Goal: Share content: Share content

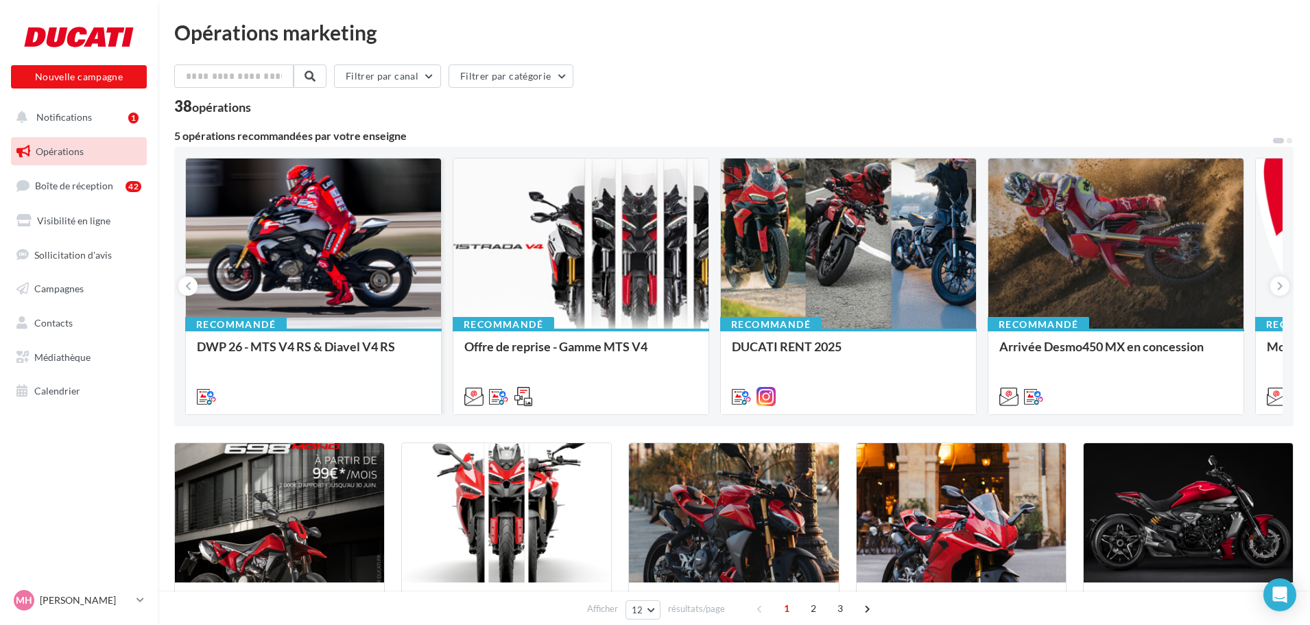
click at [350, 270] on div at bounding box center [313, 243] width 255 height 171
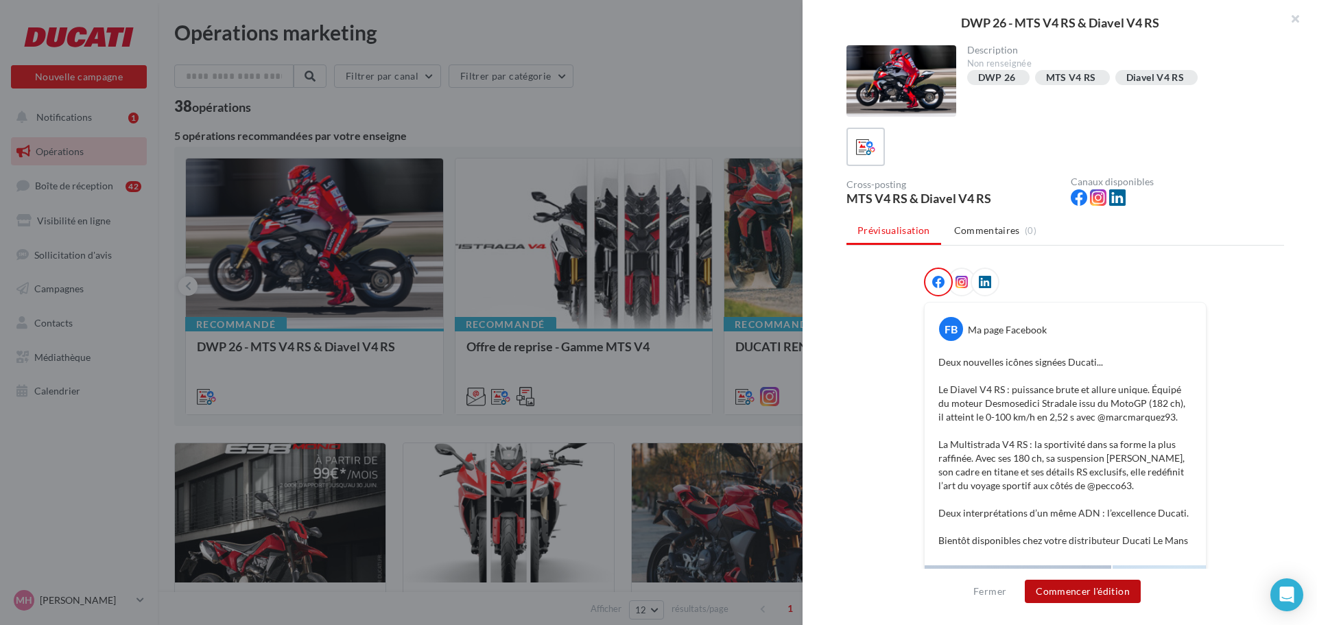
click at [1063, 590] on button "Commencer l'édition" at bounding box center [1082, 590] width 116 height 23
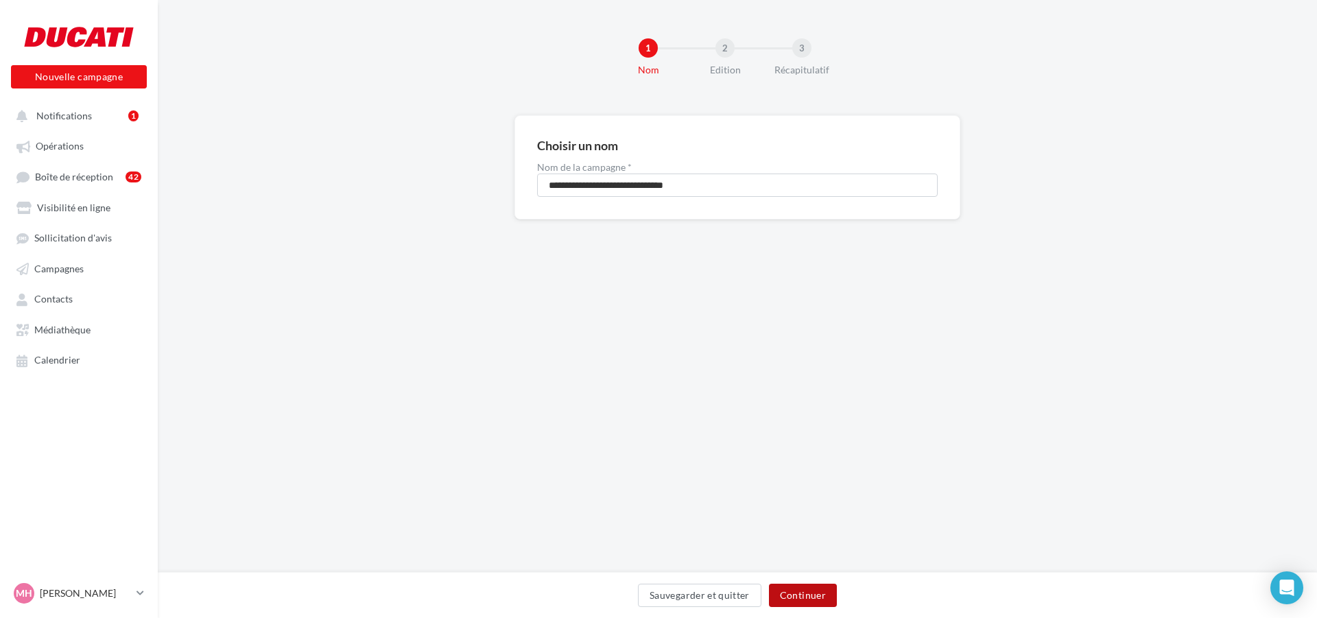
click at [810, 598] on button "Continuer" at bounding box center [803, 595] width 68 height 23
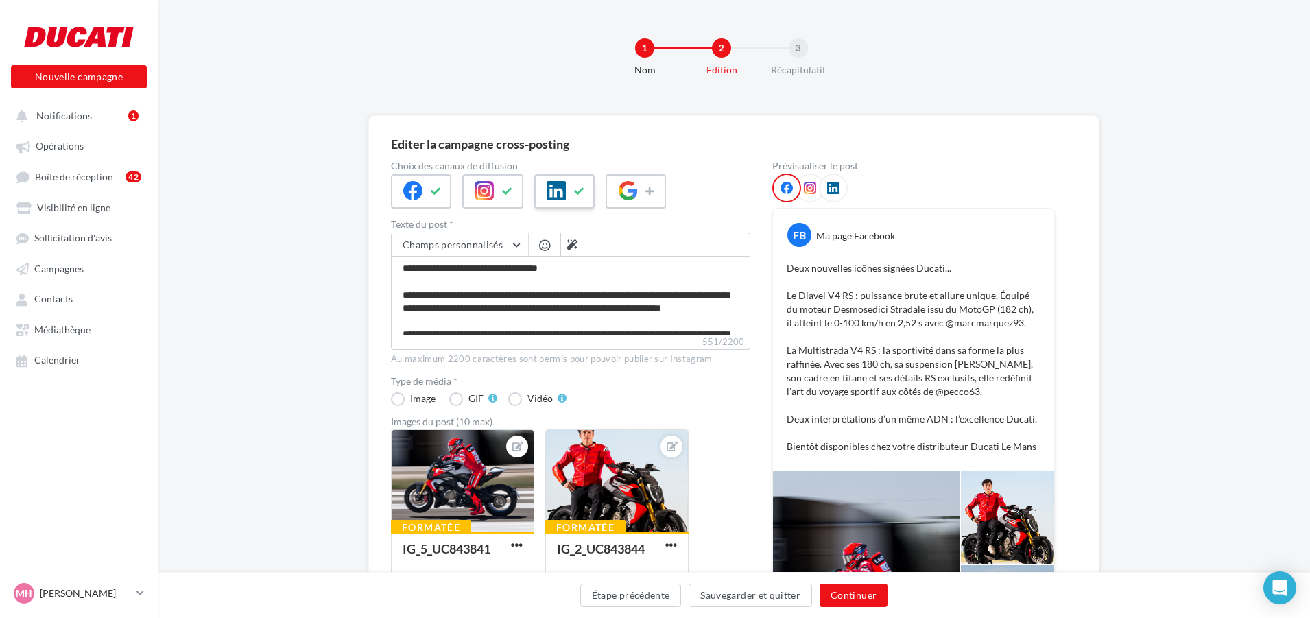
click at [549, 191] on icon at bounding box center [555, 190] width 19 height 19
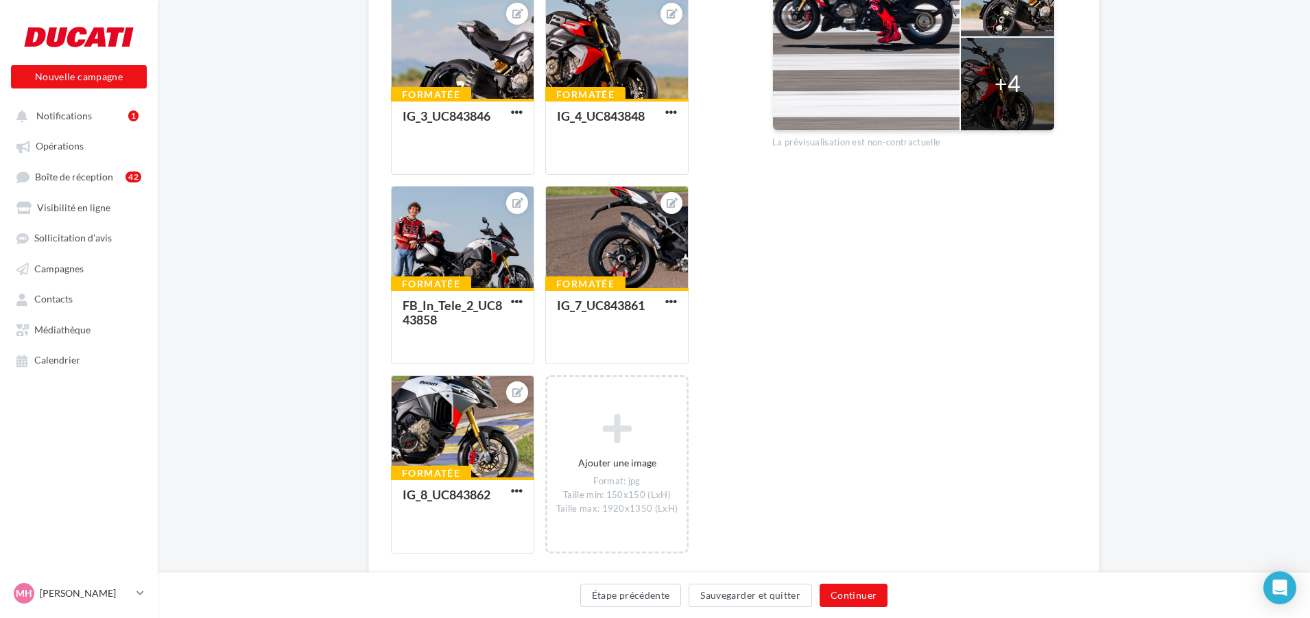
scroll to position [670, 0]
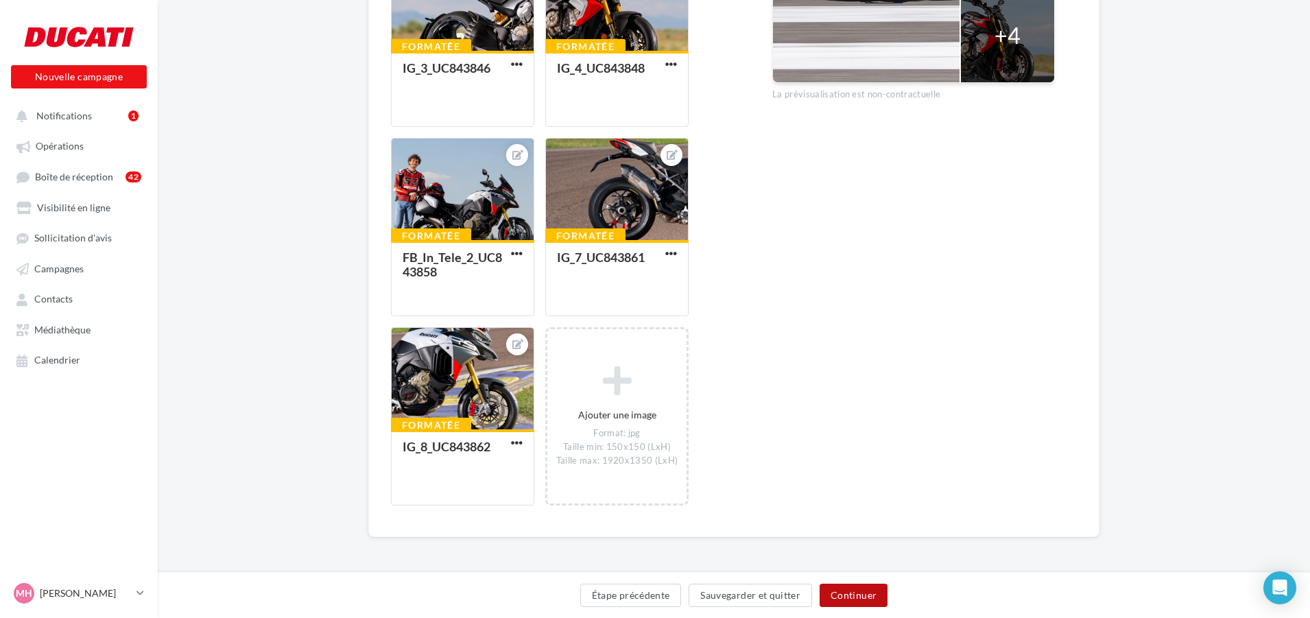
click at [854, 595] on button "Continuer" at bounding box center [853, 595] width 68 height 23
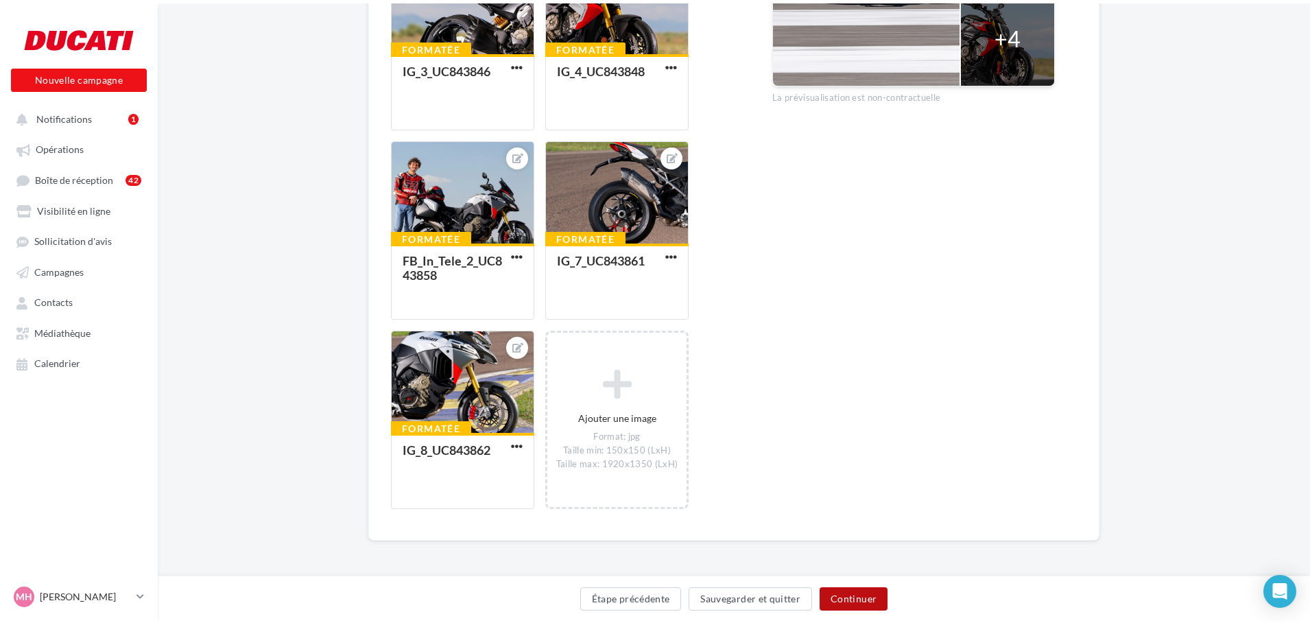
scroll to position [0, 0]
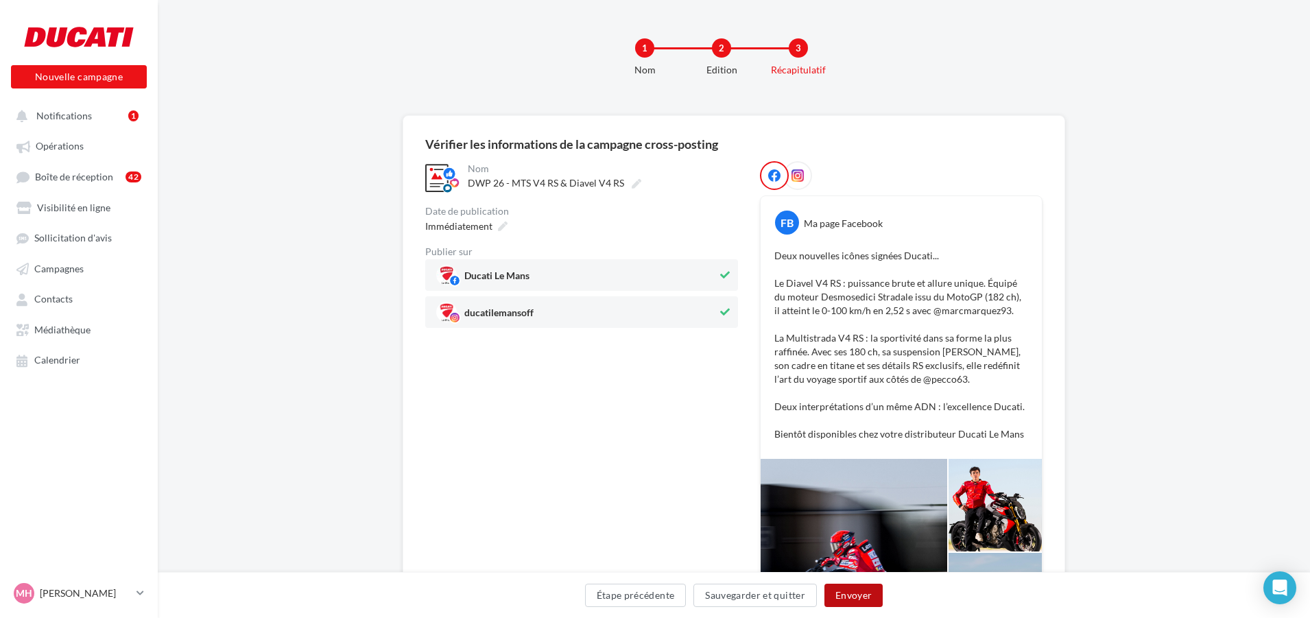
click at [863, 591] on button "Envoyer" at bounding box center [853, 595] width 58 height 23
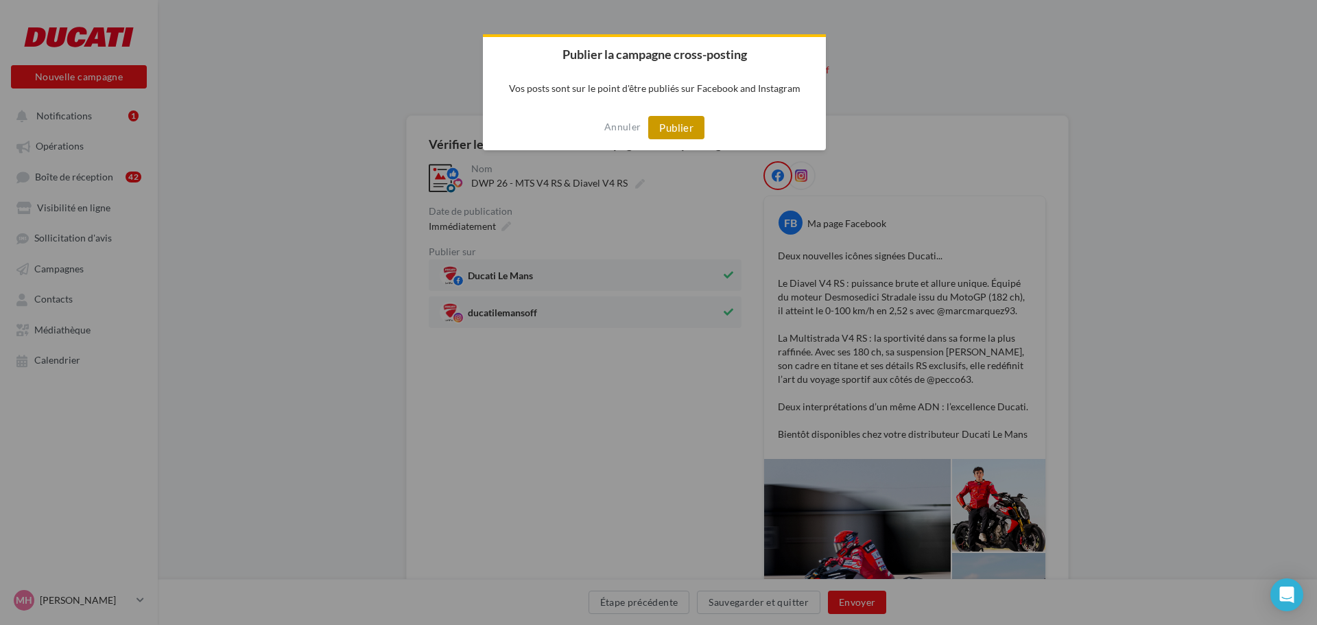
click at [693, 122] on button "Publier" at bounding box center [676, 127] width 56 height 23
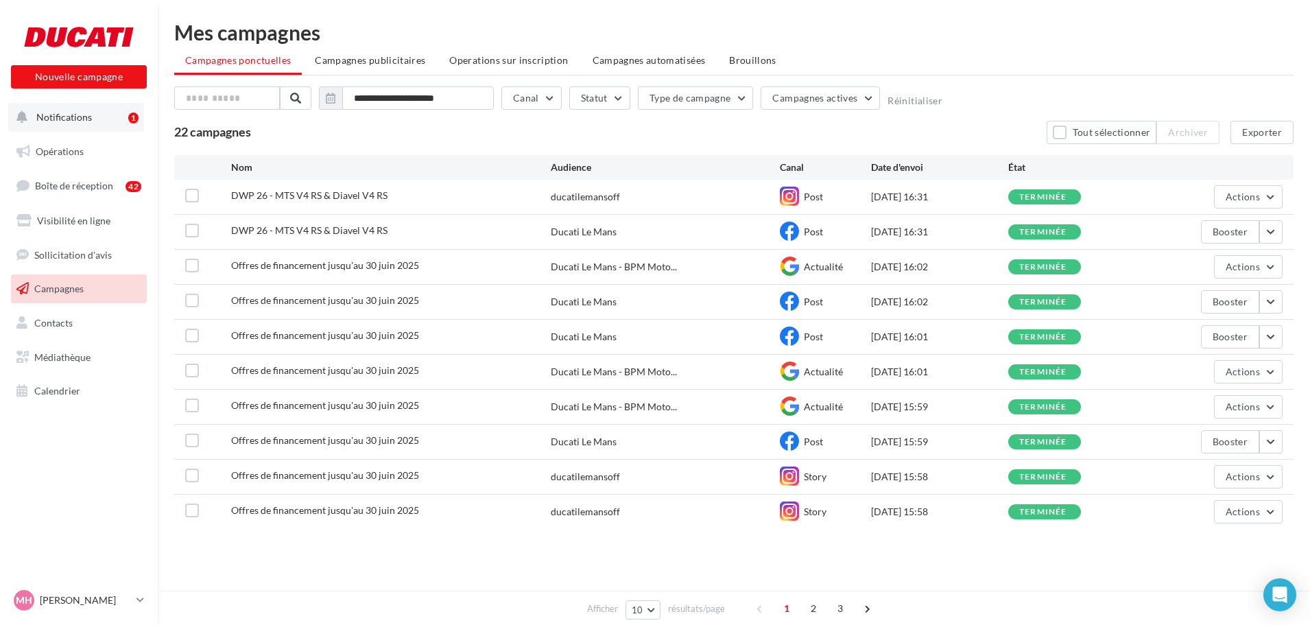
click at [88, 119] on span "Notifications" at bounding box center [64, 117] width 56 height 12
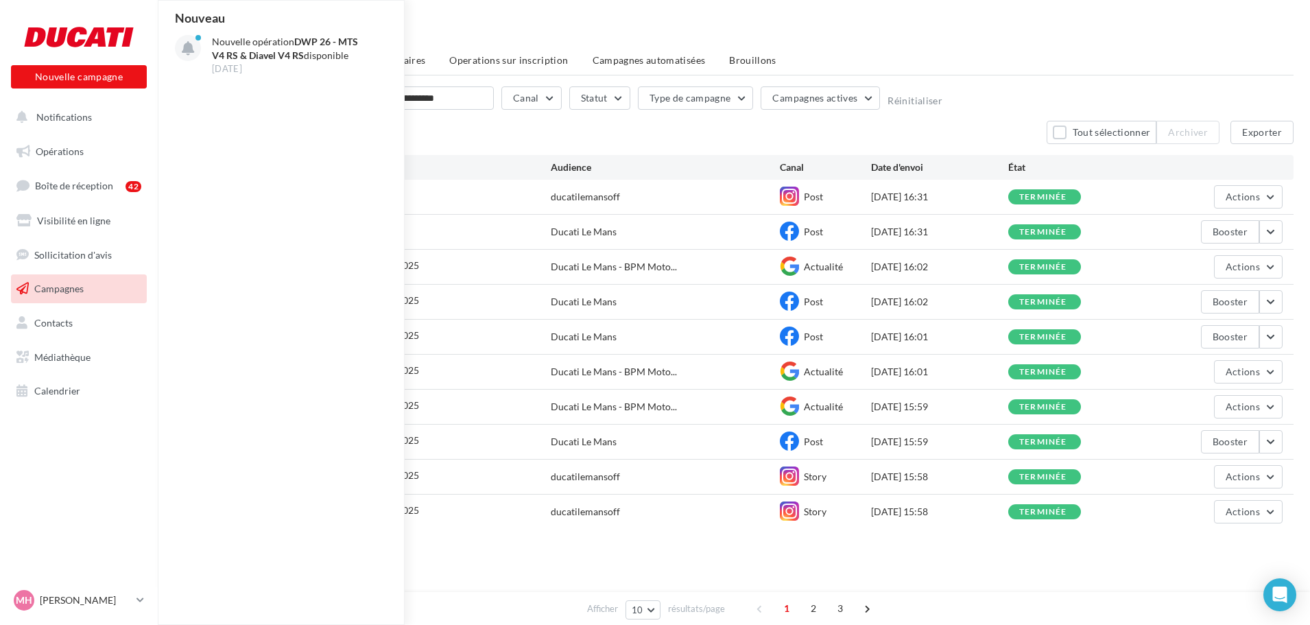
click at [109, 204] on ul "Opérations Boîte de réception 42 Visibilité en ligne Sollicitation d'avis Campa…" at bounding box center [78, 271] width 147 height 279
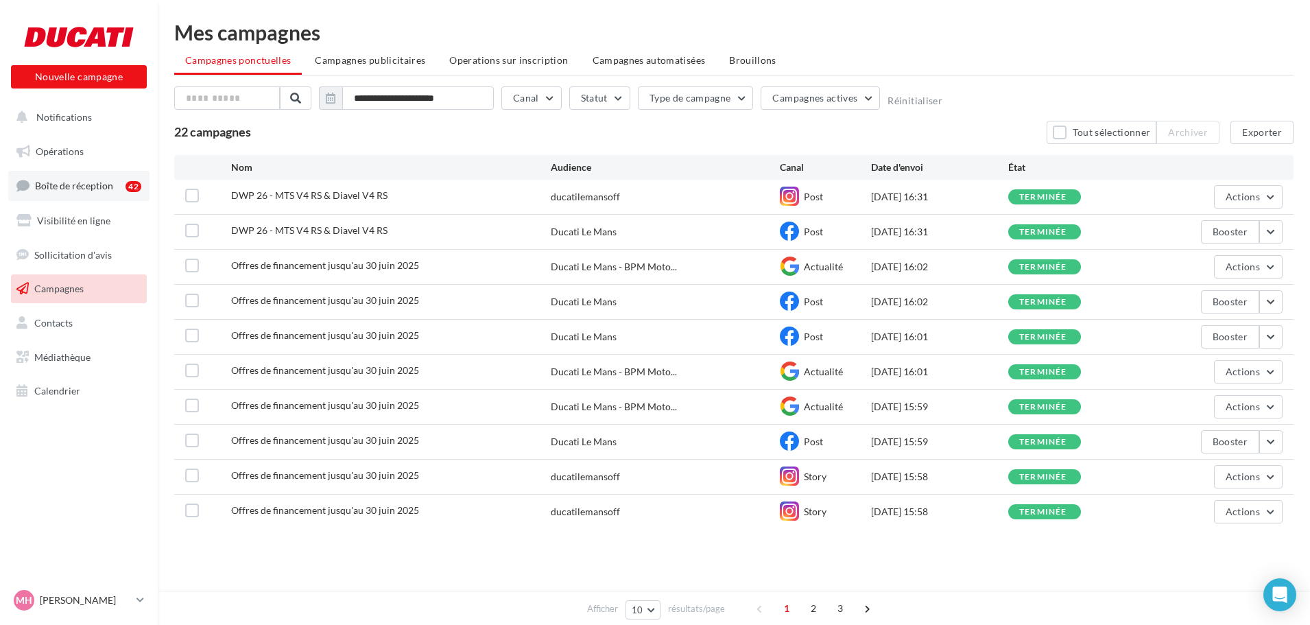
click at [108, 200] on link "Boîte de réception 42" at bounding box center [78, 185] width 141 height 29
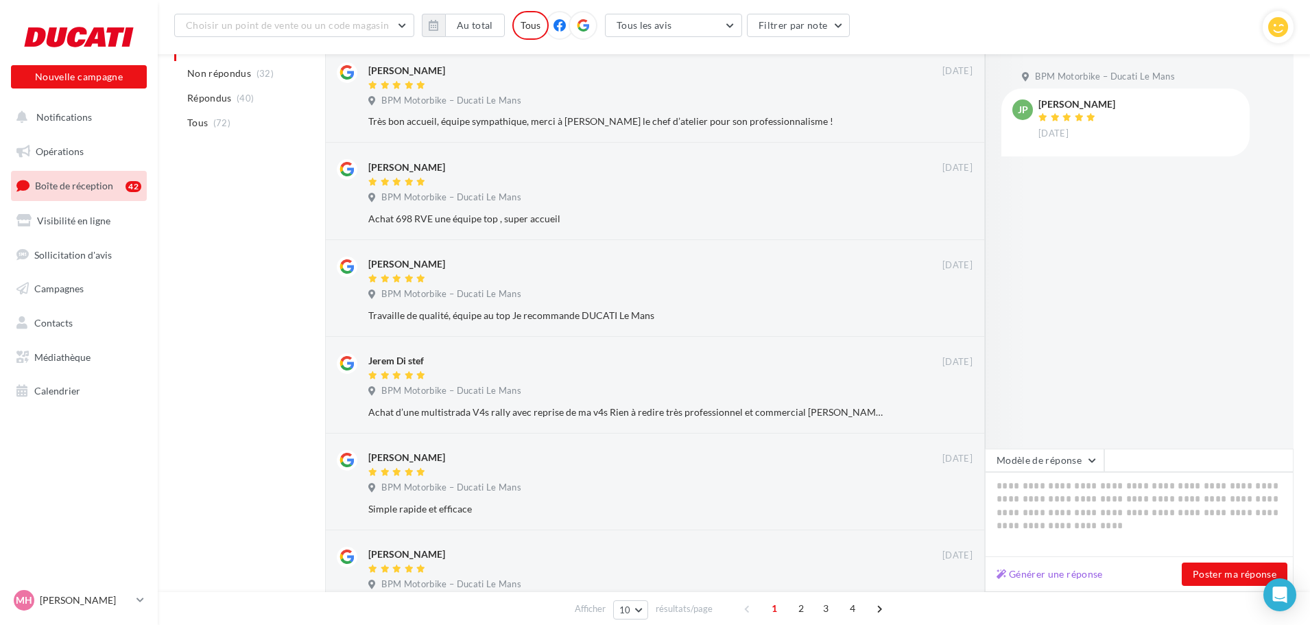
scroll to position [343, 0]
